Goal: Information Seeking & Learning: Find specific fact

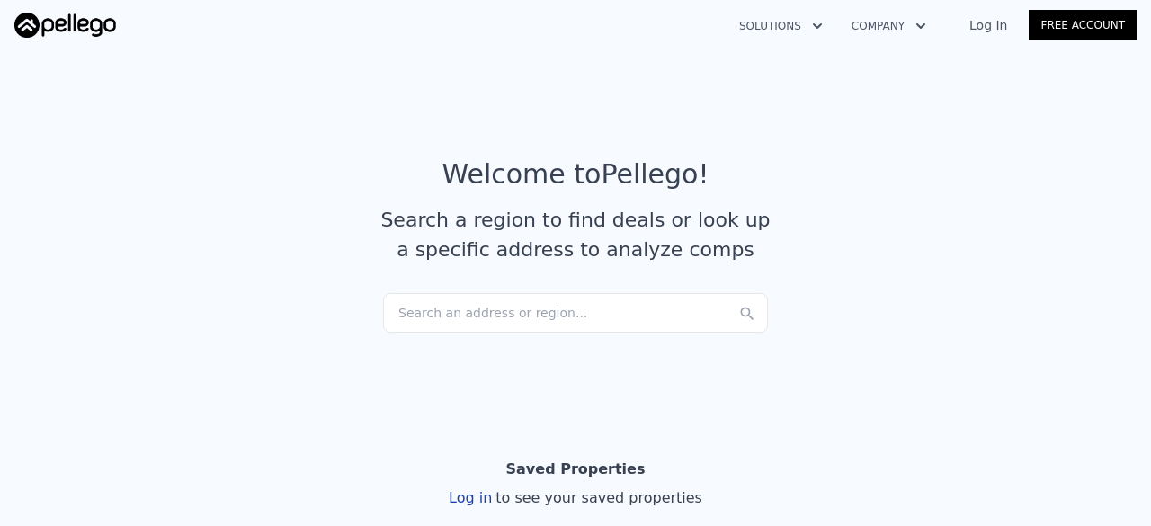
click at [491, 316] on div "Search an address or region..." at bounding box center [575, 313] width 385 height 40
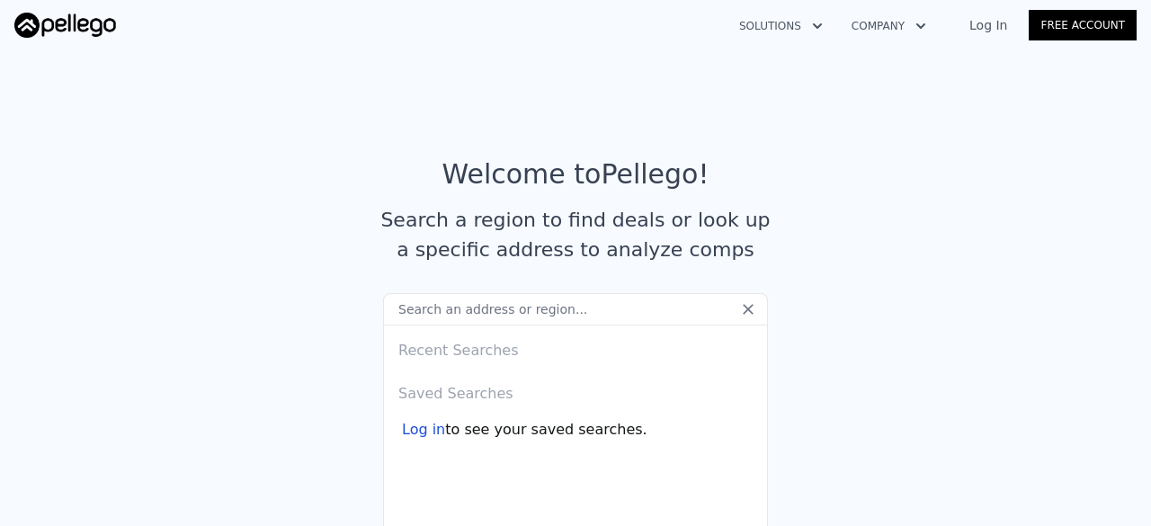
click at [421, 310] on input "text" at bounding box center [575, 309] width 385 height 32
paste input "[STREET_ADDRESS]"
type input "[STREET_ADDRESS]"
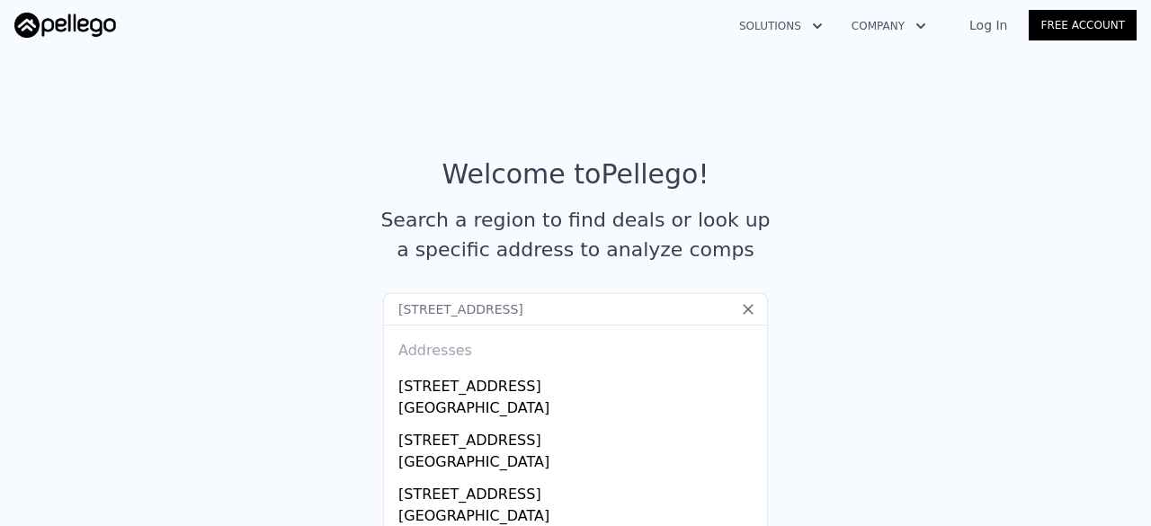
click at [640, 313] on input "[STREET_ADDRESS]" at bounding box center [575, 309] width 385 height 32
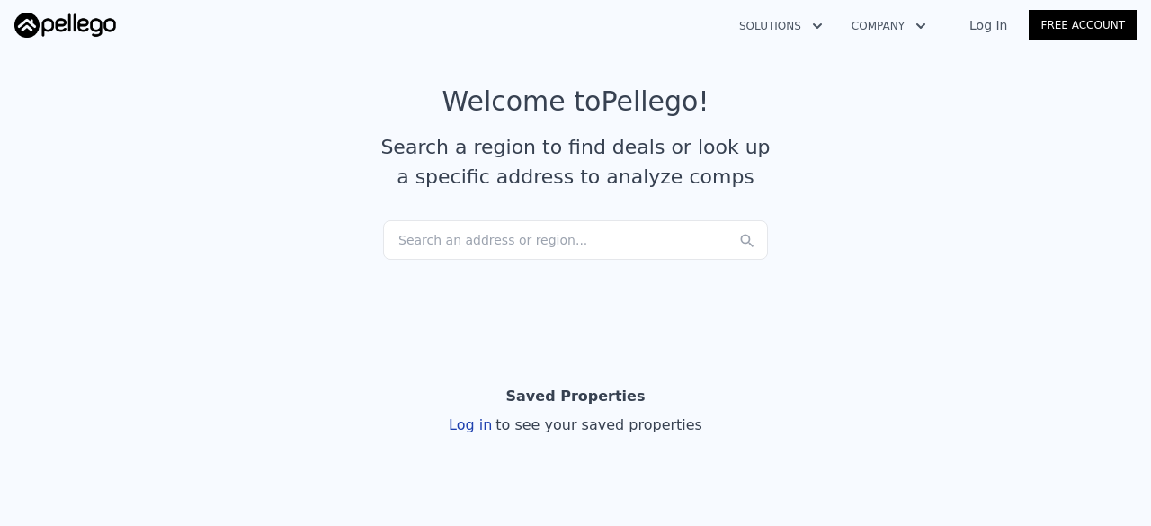
scroll to position [76, 0]
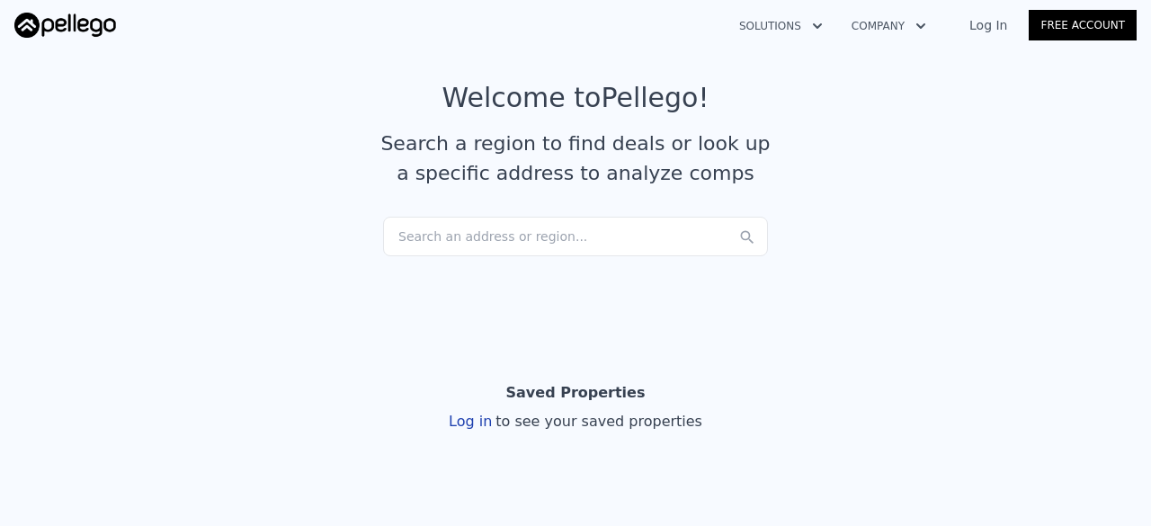
click at [479, 237] on div "Search an address or region..." at bounding box center [575, 237] width 385 height 40
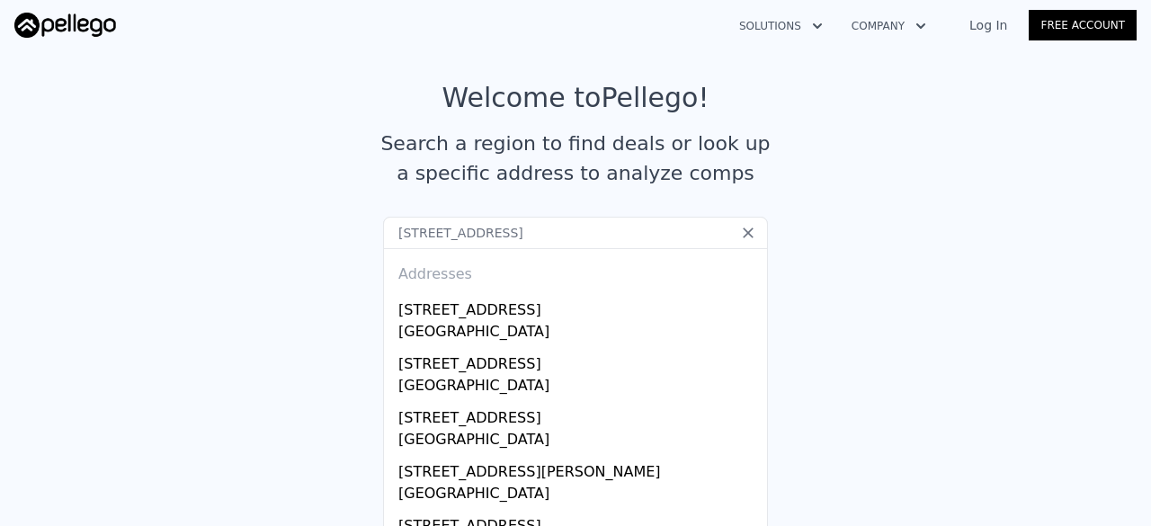
drag, startPoint x: 501, startPoint y: 234, endPoint x: 646, endPoint y: 237, distance: 144.8
click at [646, 237] on input "[STREET_ADDRESS]" at bounding box center [575, 233] width 385 height 32
type input "[STREET_ADDRESS]"
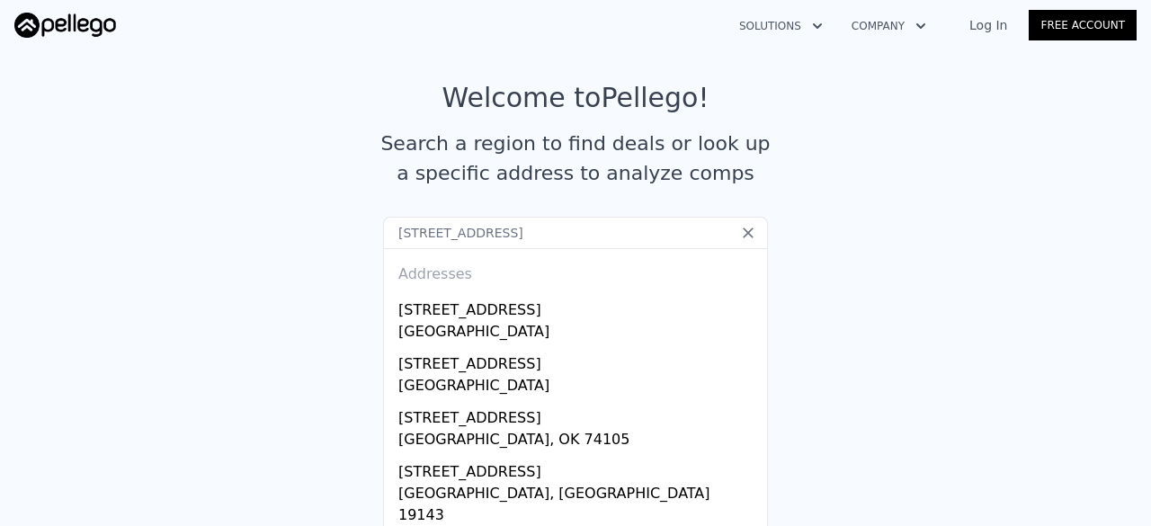
click at [554, 235] on input "[STREET_ADDRESS]" at bounding box center [575, 233] width 385 height 32
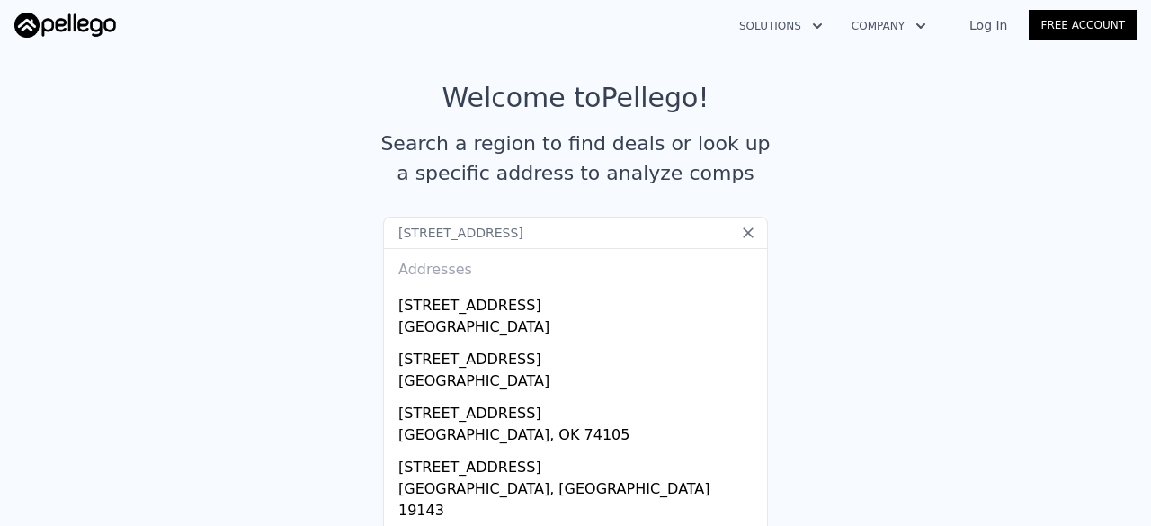
scroll to position [0, 0]
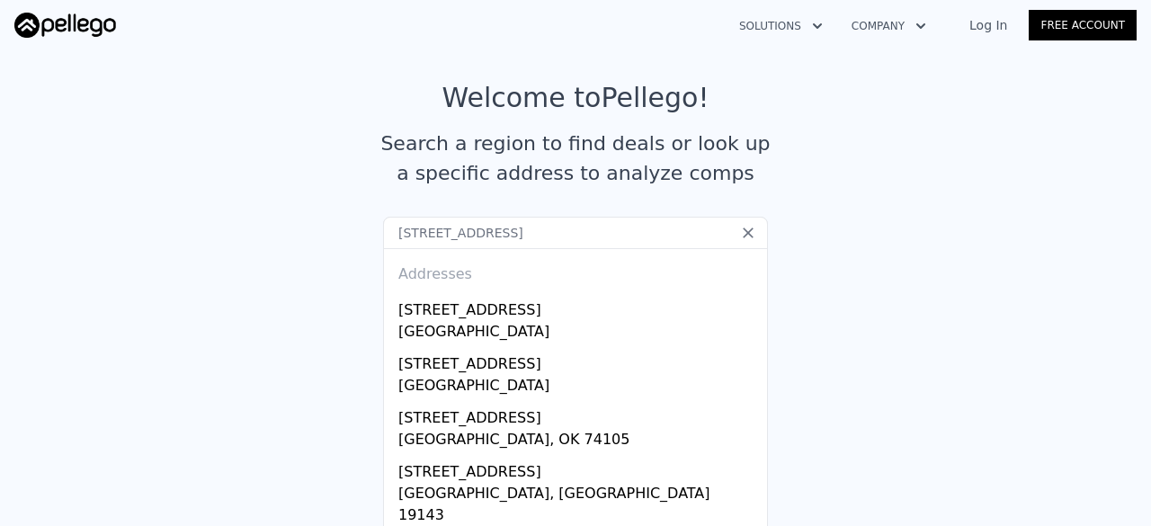
click at [509, 237] on input "[STREET_ADDRESS]" at bounding box center [575, 233] width 385 height 32
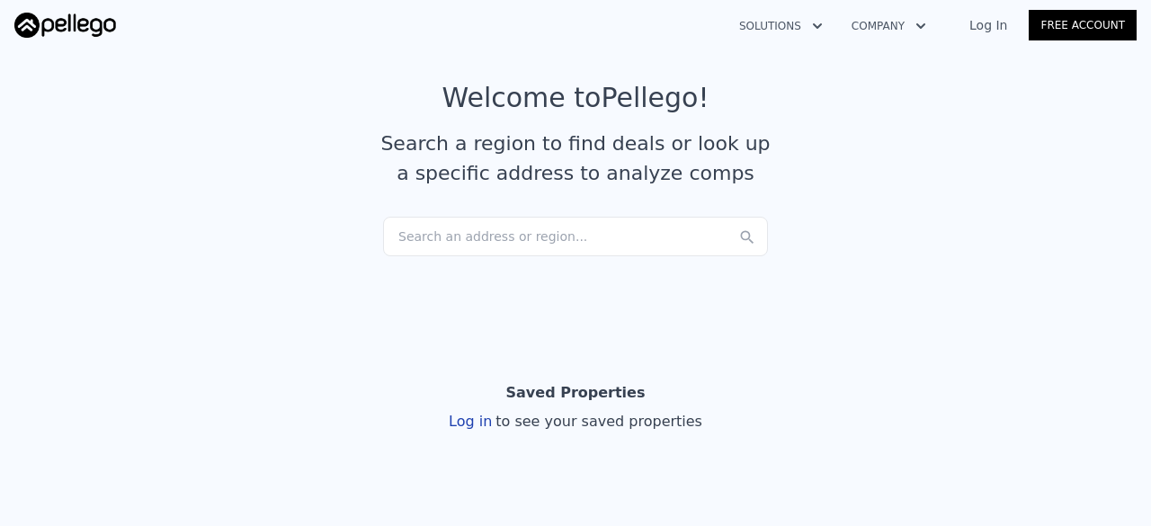
click at [239, 210] on article "Welcome to Pellego ! Search a region to find deals or look up a specific addres…" at bounding box center [575, 149] width 1122 height 135
click at [472, 238] on div "Search an address or region..." at bounding box center [575, 237] width 385 height 40
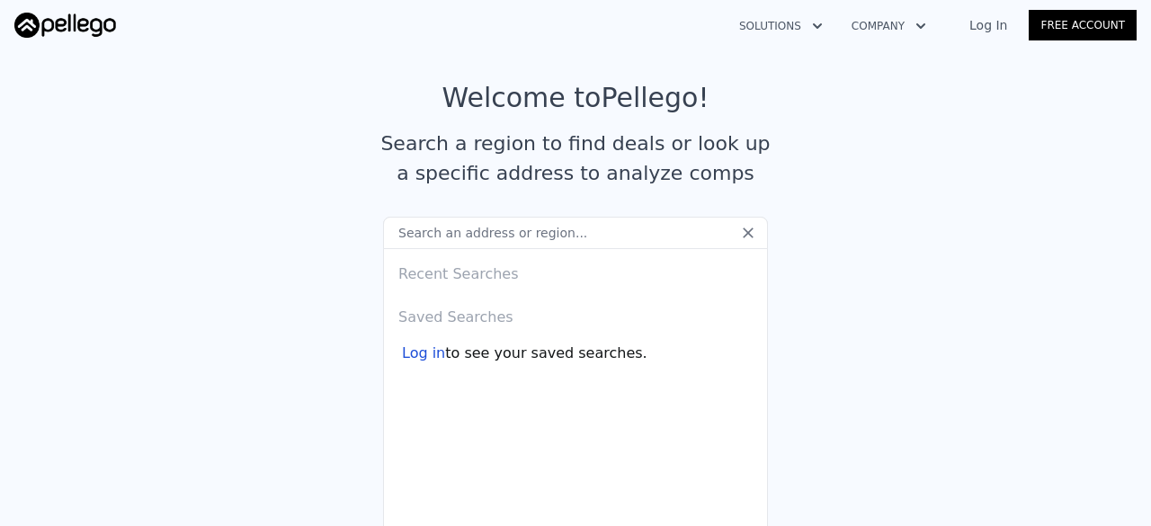
click at [479, 233] on input "text" at bounding box center [575, 233] width 385 height 32
paste input "[STREET_ADDRESS]"
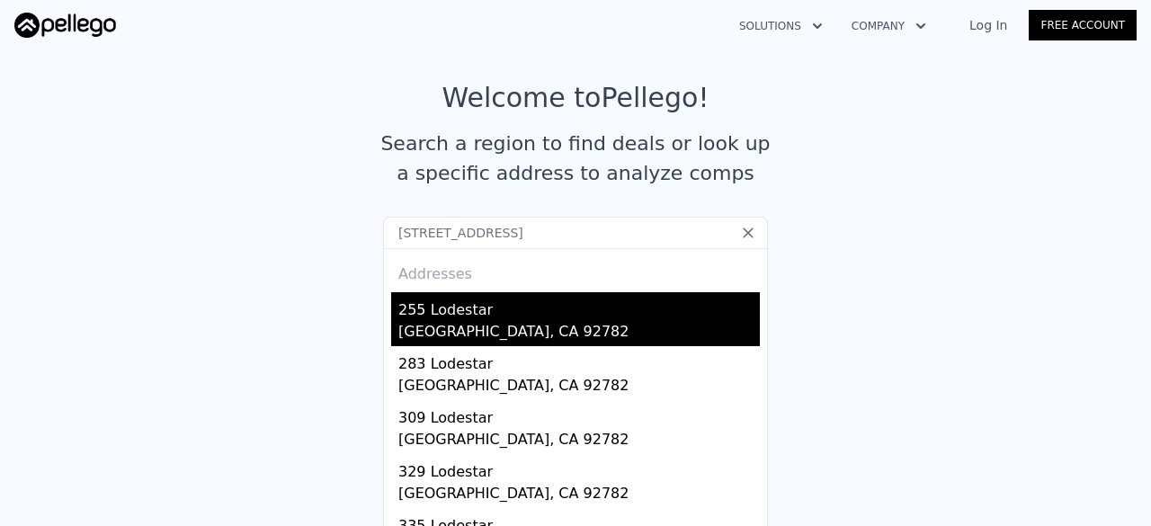
type input "[STREET_ADDRESS]"
click at [438, 307] on div "255 Lodestar" at bounding box center [579, 306] width 362 height 29
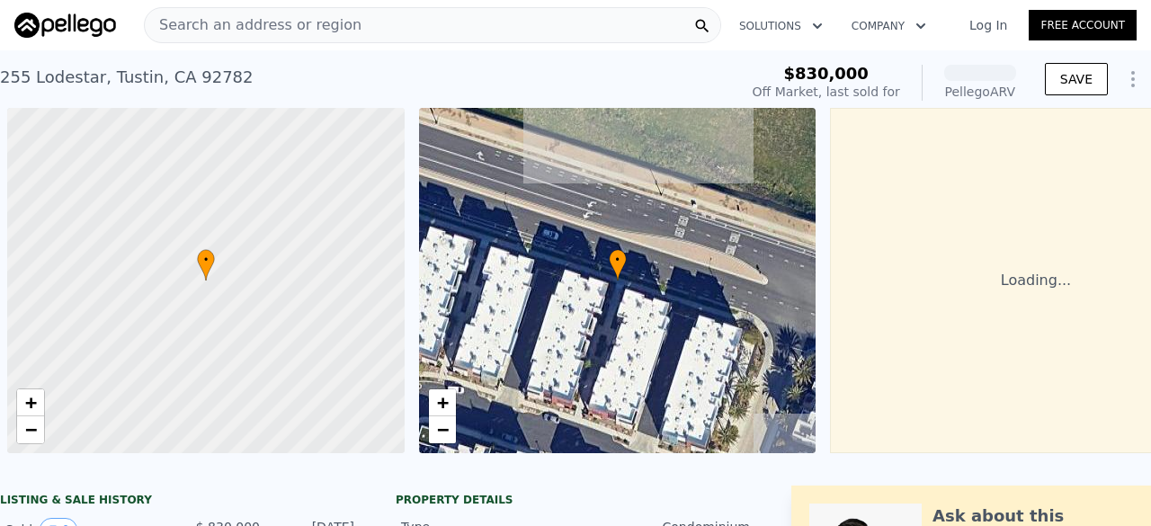
scroll to position [0, 7]
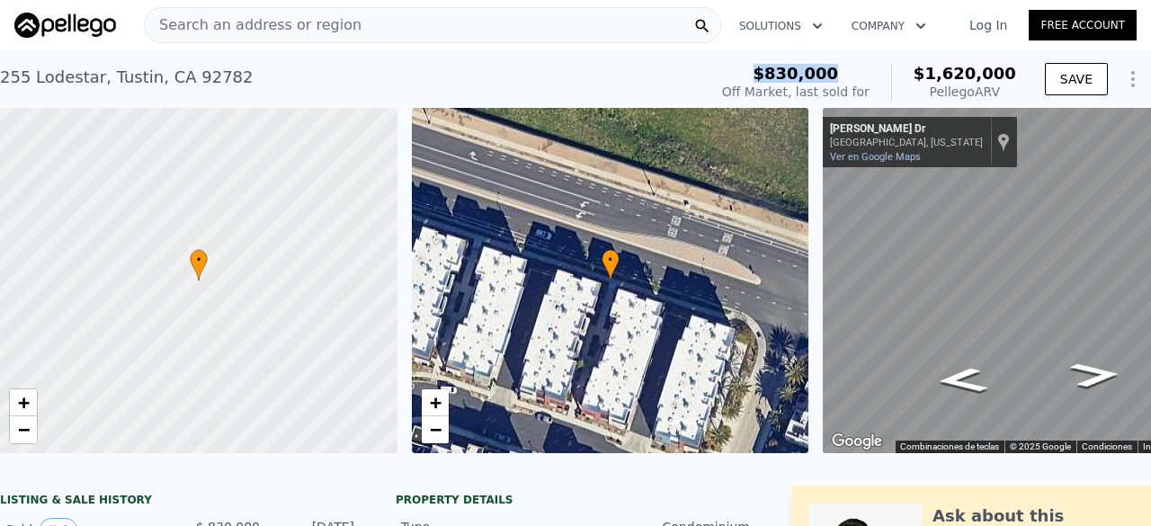
drag, startPoint x: 783, startPoint y: 75, endPoint x: 863, endPoint y: 72, distance: 80.1
click at [863, 72] on div "$830,000" at bounding box center [795, 74] width 147 height 18
click at [870, 72] on div "$830,000" at bounding box center [795, 74] width 147 height 18
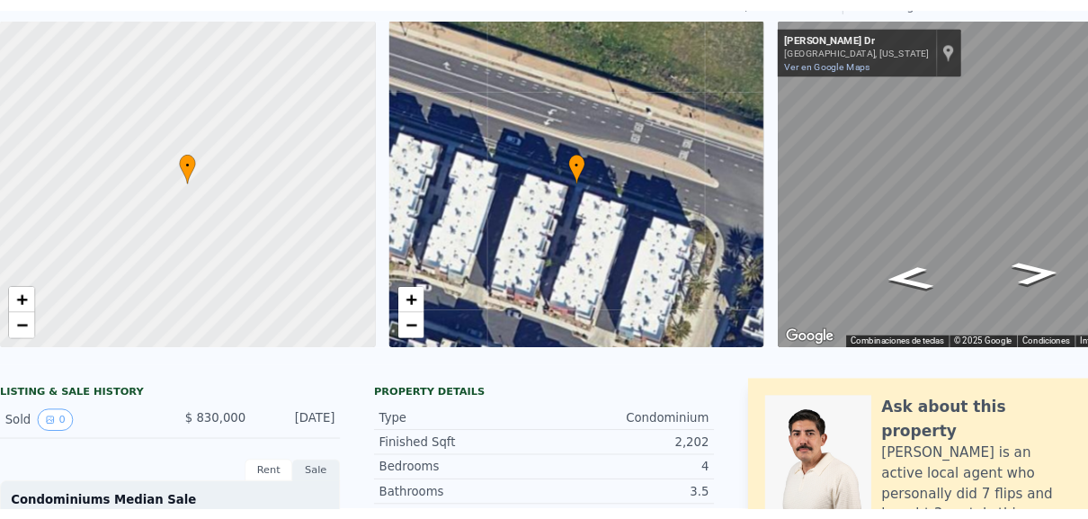
scroll to position [0, 0]
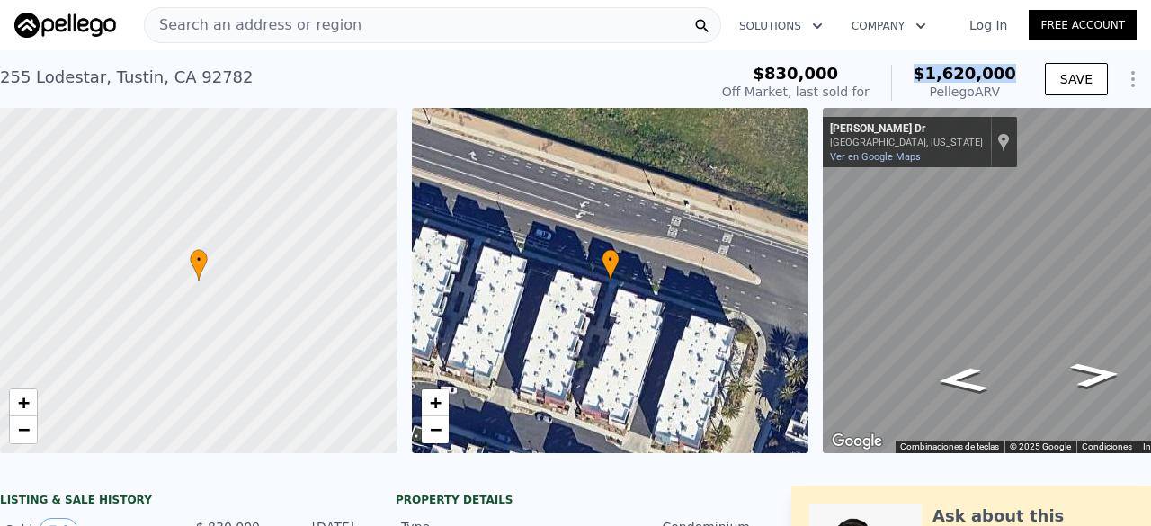
drag, startPoint x: 921, startPoint y: 75, endPoint x: 1008, endPoint y: 75, distance: 87.2
click at [1008, 75] on div "$830,000 Off Market, last sold for $1,620,000 Pellego ARV" at bounding box center [869, 83] width 308 height 50
